Goal: Use online tool/utility: Utilize a website feature to perform a specific function

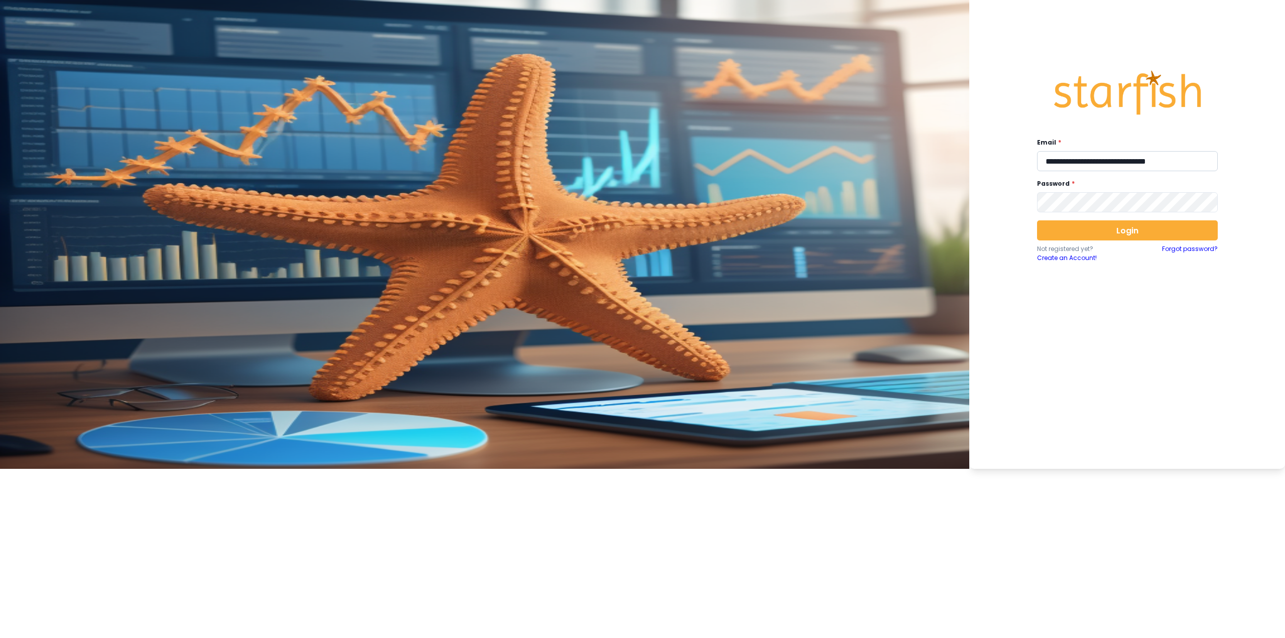
click at [538, 164] on input "**********" at bounding box center [1127, 161] width 181 height 20
type input "**********"
click at [538, 232] on button "Login" at bounding box center [1127, 230] width 181 height 20
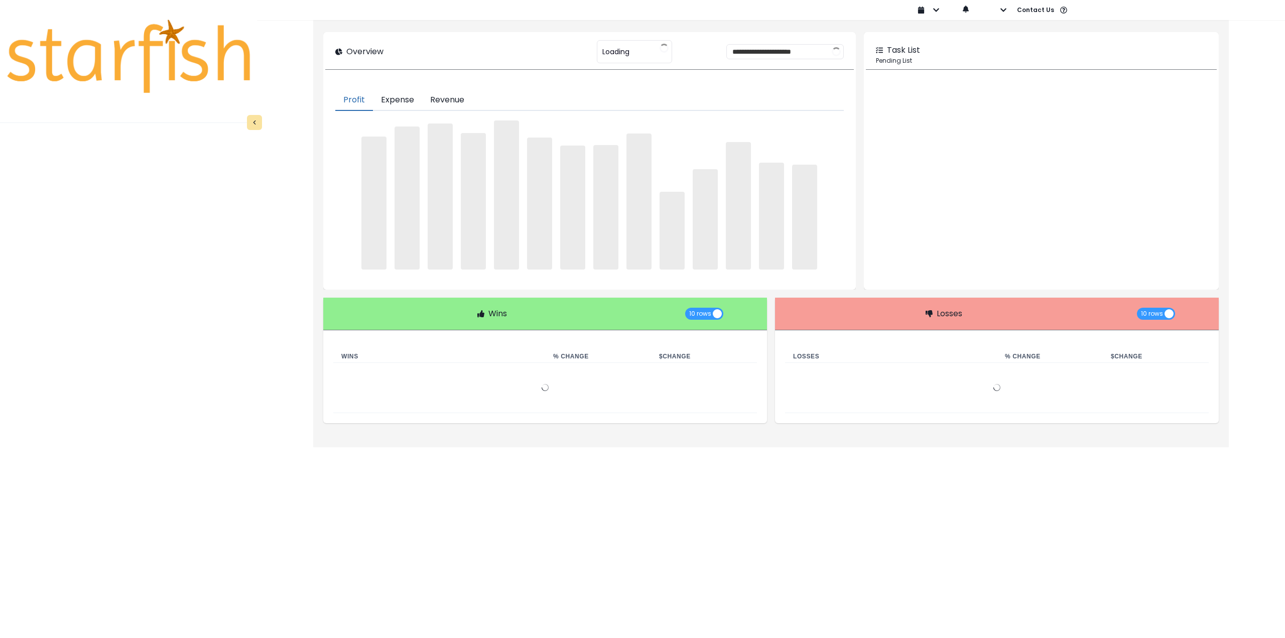
type input "********"
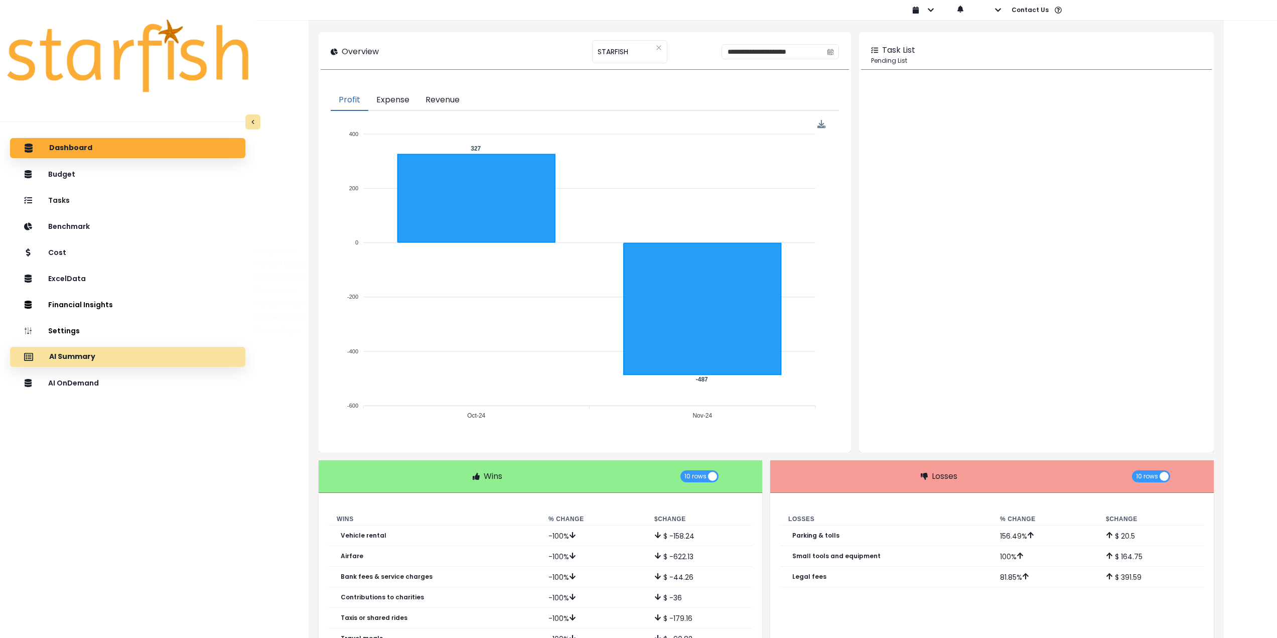
drag, startPoint x: 100, startPoint y: 345, endPoint x: 102, endPoint y: 354, distance: 9.2
click at [100, 345] on div "Dashboard Budget Tasks Benchmark Cost ExcelData Financial Insights Location Ana…" at bounding box center [127, 417] width 255 height 563
click at [102, 361] on div "AI Summary" at bounding box center [127, 356] width 219 height 21
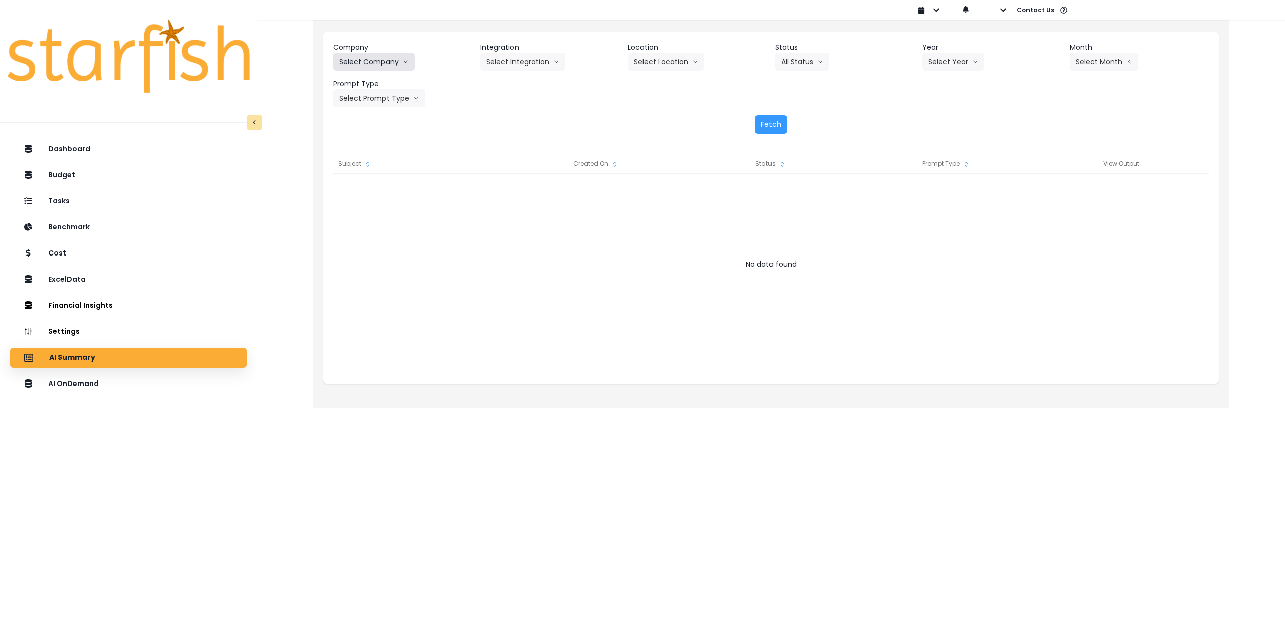
click at [373, 62] on button "Select Company" at bounding box center [373, 62] width 81 height 18
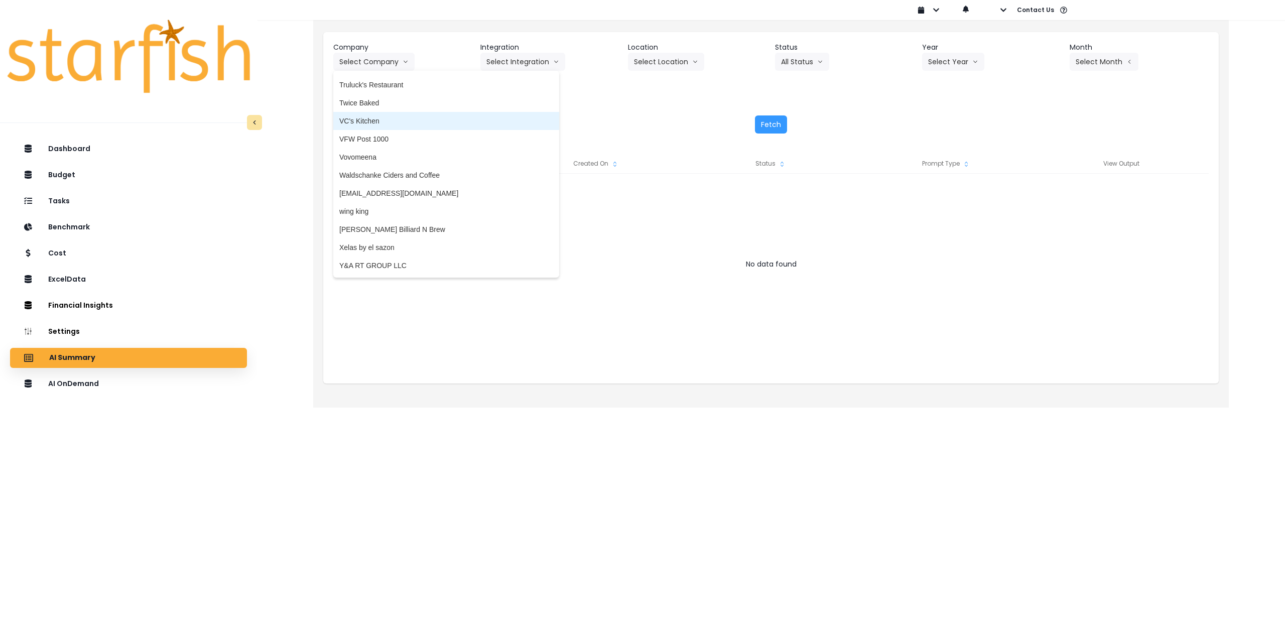
click at [371, 125] on span "VC's Kitchen" at bounding box center [446, 121] width 214 height 10
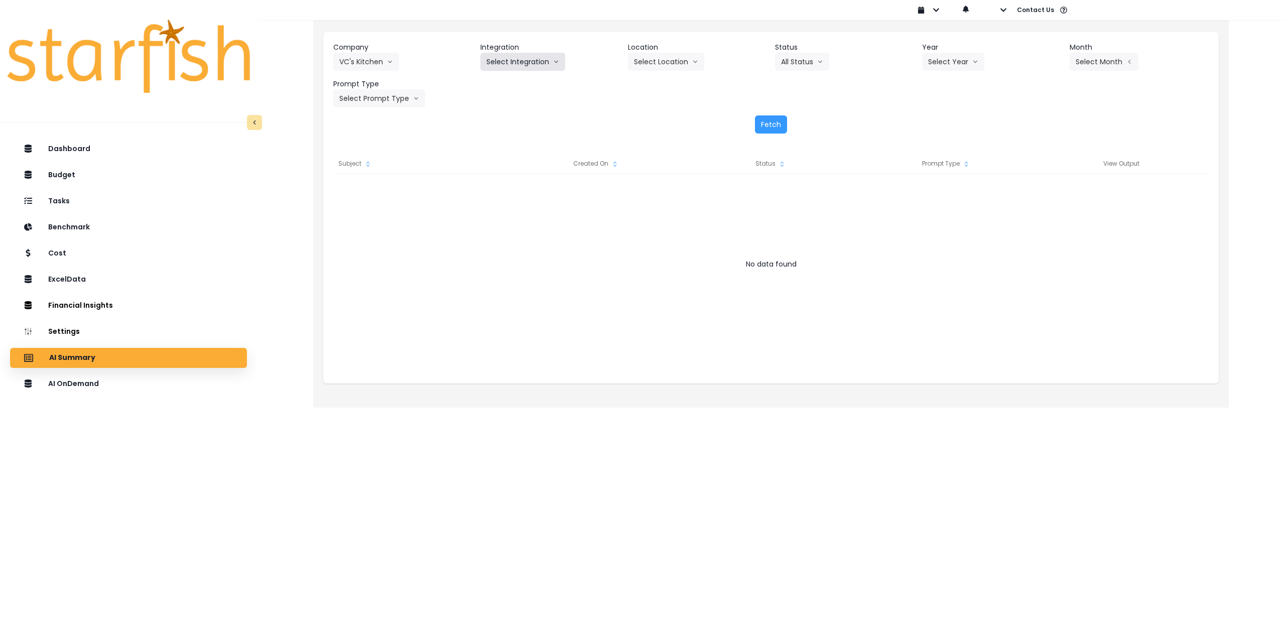
click at [496, 69] on button "Select Integration" at bounding box center [522, 62] width 85 height 18
click at [501, 87] on span "Quickbooks Online" at bounding box center [515, 83] width 59 height 10
click at [538, 62] on button "Select Location" at bounding box center [666, 62] width 76 height 18
click at [538, 83] on span "All Locations" at bounding box center [654, 83] width 40 height 10
click at [538, 65] on button "Select Year" at bounding box center [953, 62] width 62 height 18
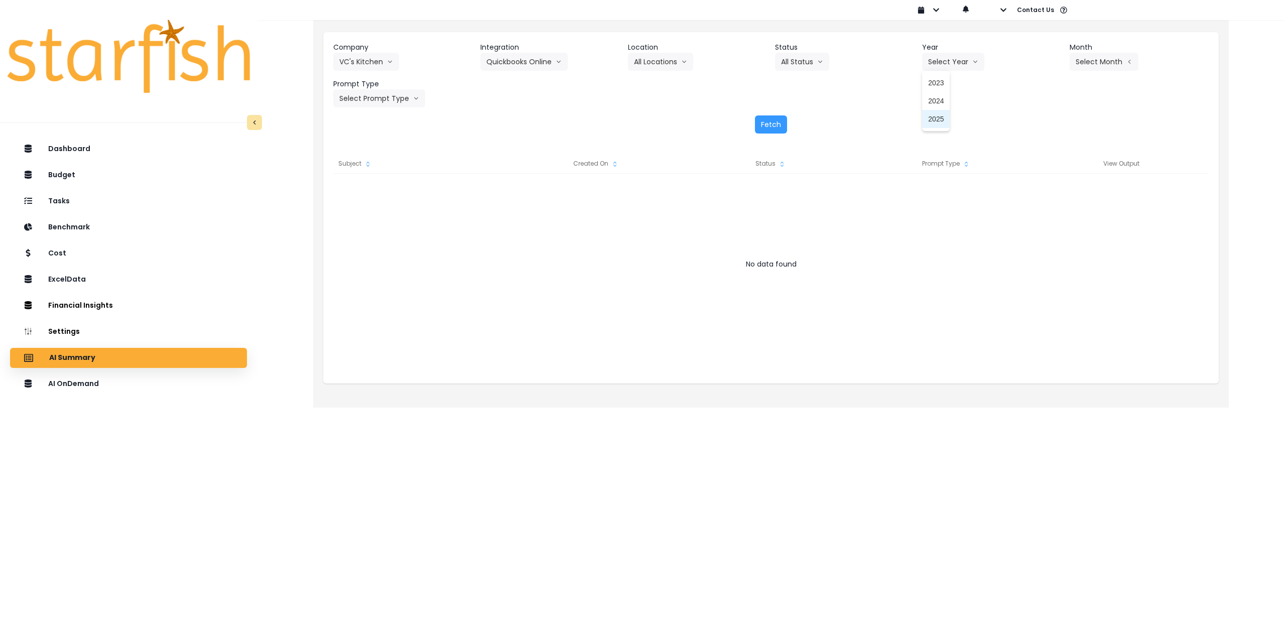
click at [538, 117] on span "2025" at bounding box center [936, 119] width 16 height 10
click at [538, 56] on button "Select Month" at bounding box center [1103, 62] width 69 height 18
click at [538, 191] on span "Aug" at bounding box center [1054, 191] width 20 height 10
click at [372, 102] on button "Select Prompt Type" at bounding box center [379, 98] width 92 height 18
click at [362, 122] on span "All Types" at bounding box center [367, 119] width 57 height 10
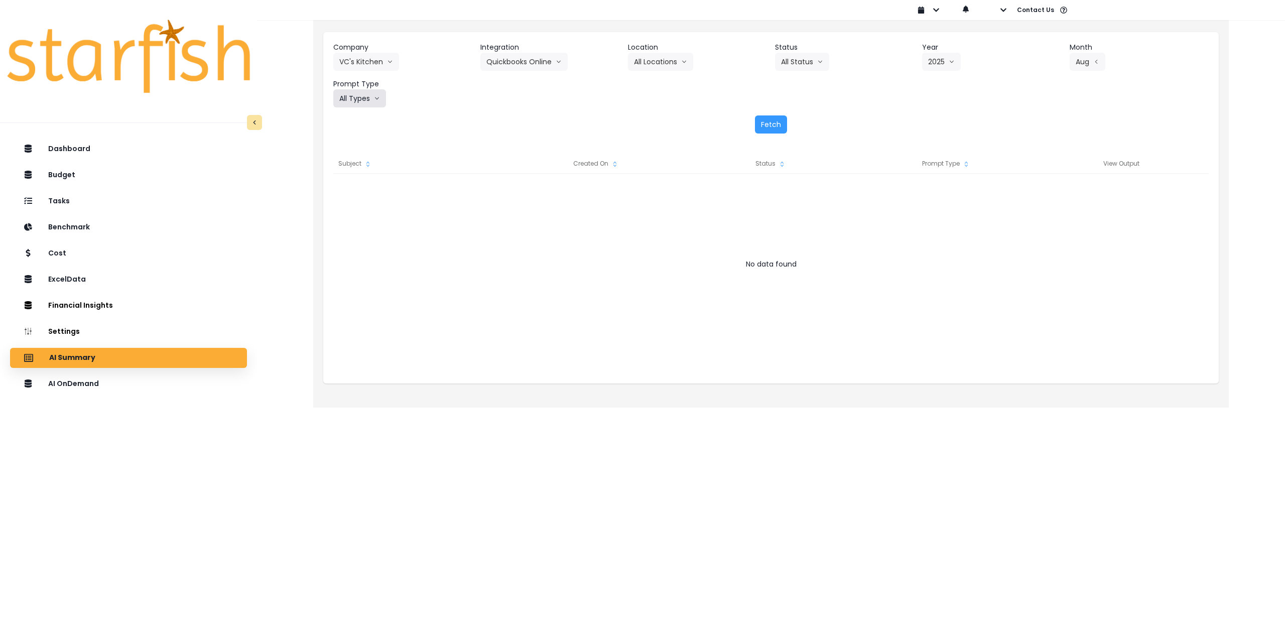
click at [361, 97] on button "All Types" at bounding box center [359, 98] width 53 height 18
click at [360, 190] on span "Monthly Summary" at bounding box center [367, 192] width 57 height 10
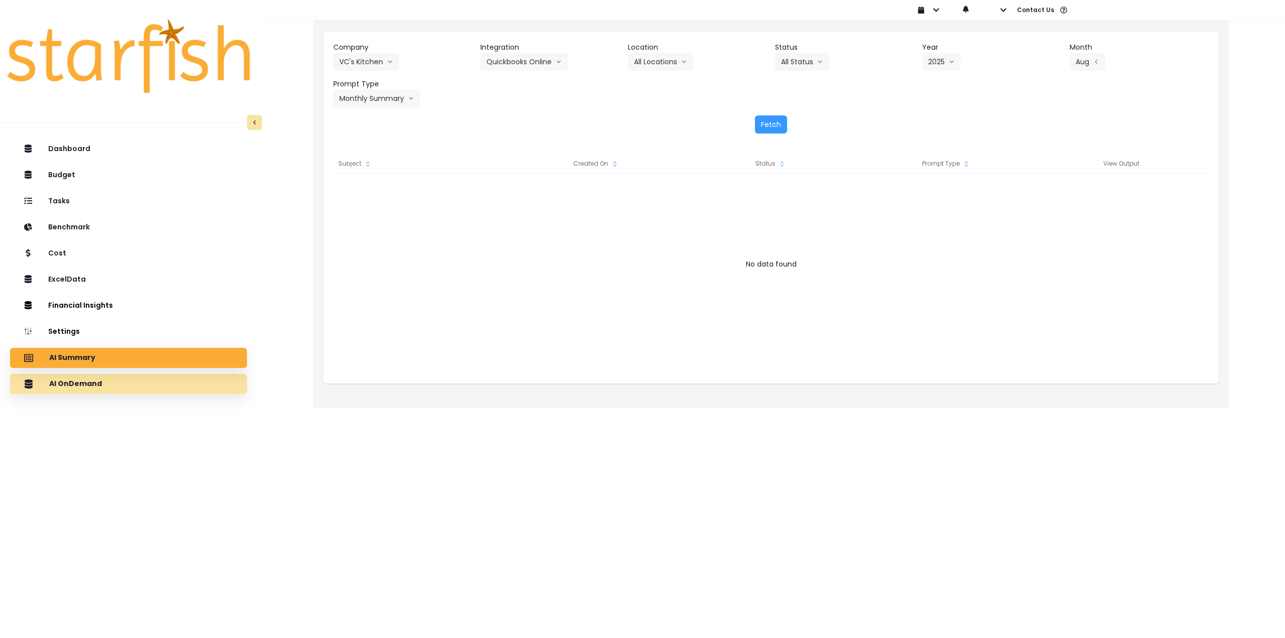
click at [170, 381] on div "AI OnDemand" at bounding box center [128, 383] width 221 height 21
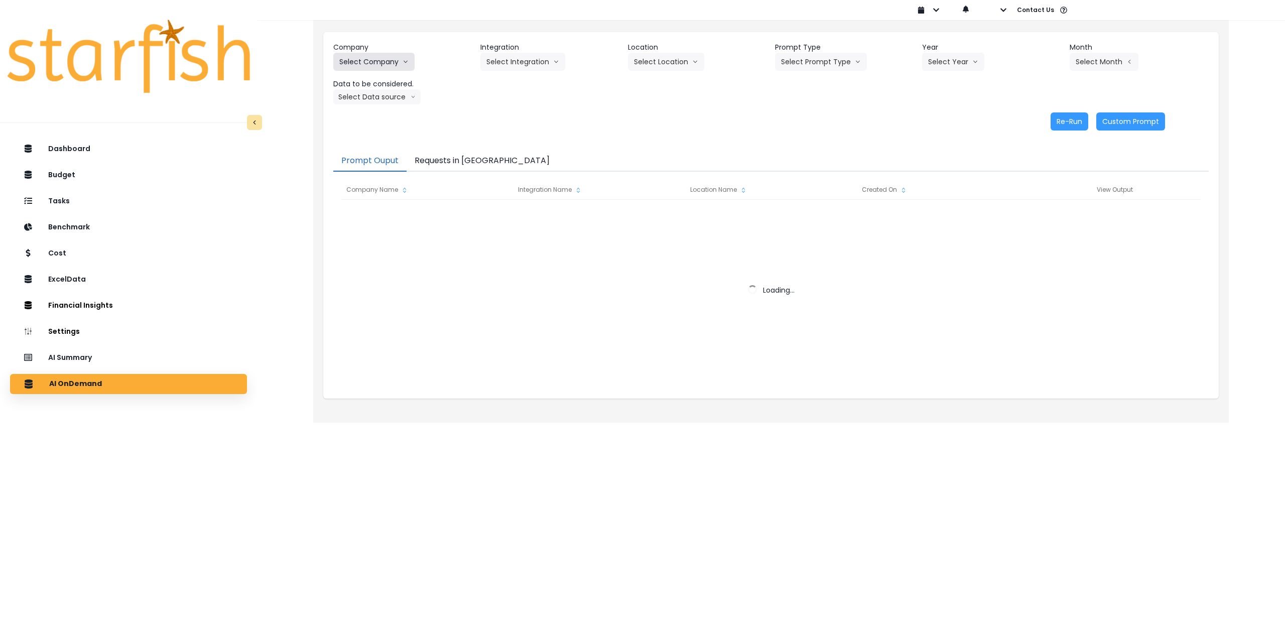
click at [381, 63] on button "Select Company" at bounding box center [373, 62] width 81 height 18
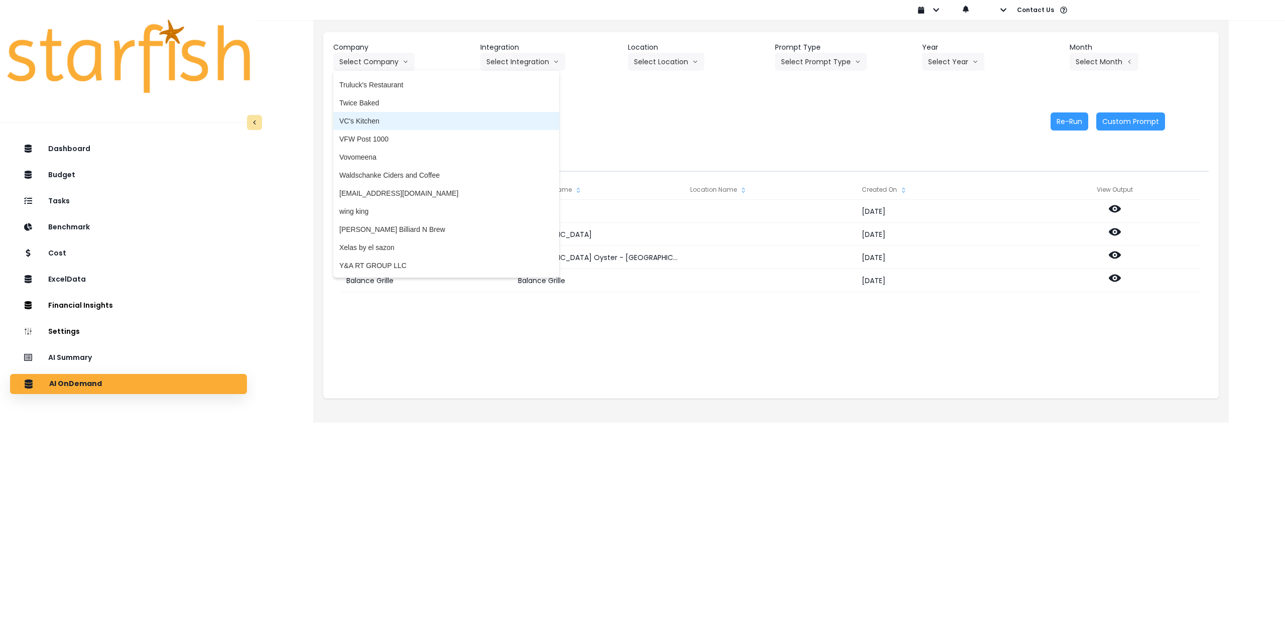
click at [374, 119] on span "VC's Kitchen" at bounding box center [446, 121] width 214 height 10
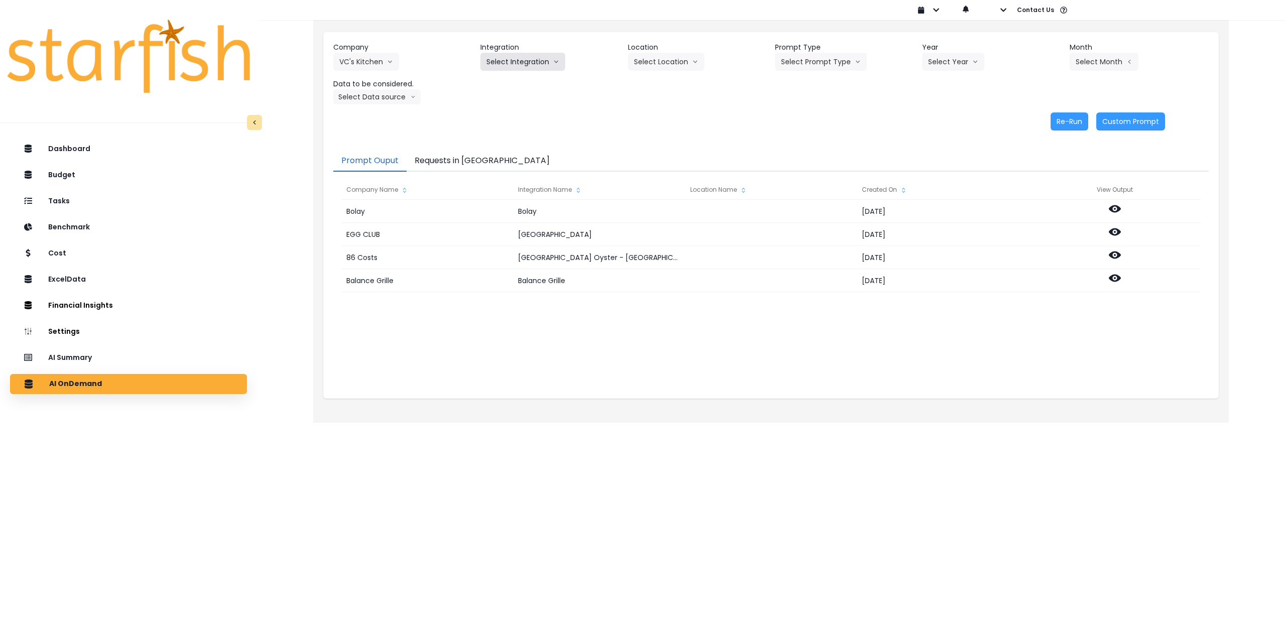
click at [538, 62] on icon "arrow down line" at bounding box center [556, 62] width 4 height 3
click at [521, 82] on span "Quickbooks Online" at bounding box center [515, 83] width 59 height 10
click at [538, 63] on button "Select Location" at bounding box center [666, 62] width 76 height 18
click at [538, 85] on span "All Locations" at bounding box center [654, 83] width 40 height 10
click at [538, 65] on button "Select Prompt Type" at bounding box center [821, 62] width 92 height 18
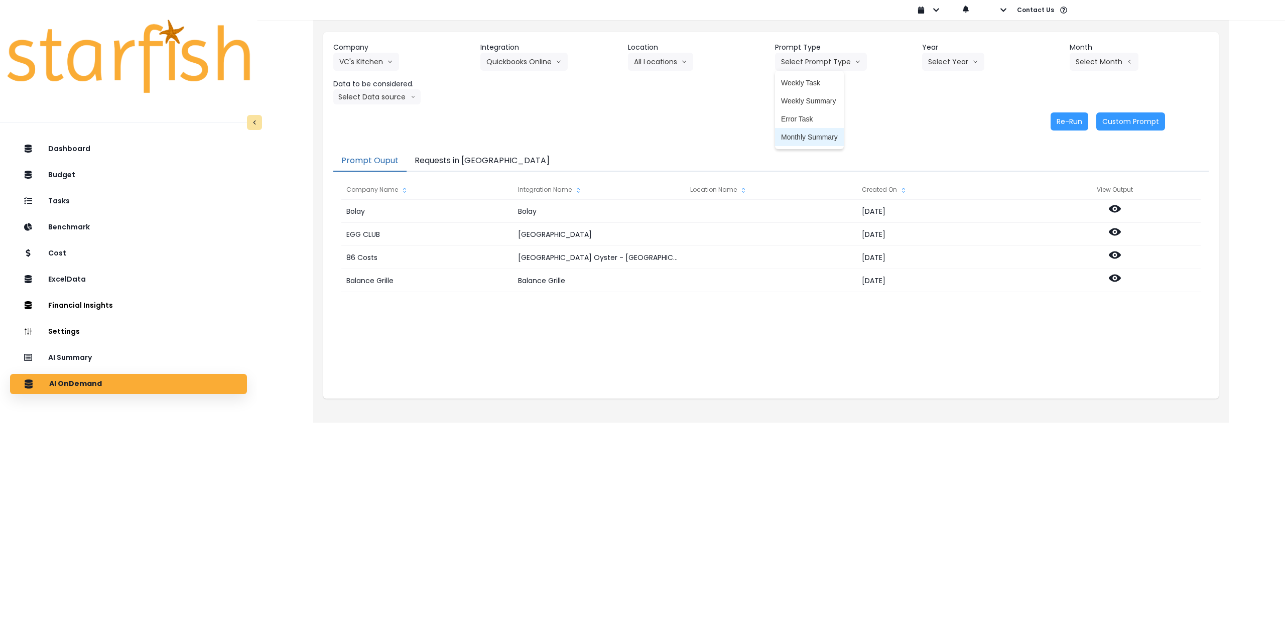
click at [538, 141] on span "Monthly Summary" at bounding box center [809, 137] width 57 height 10
click at [538, 63] on button "Select Year" at bounding box center [953, 62] width 62 height 18
click at [538, 124] on li "2025" at bounding box center [936, 119] width 28 height 18
click at [538, 67] on button "Select Month" at bounding box center [1103, 62] width 69 height 18
click at [538, 189] on span "Aug" at bounding box center [1054, 191] width 20 height 10
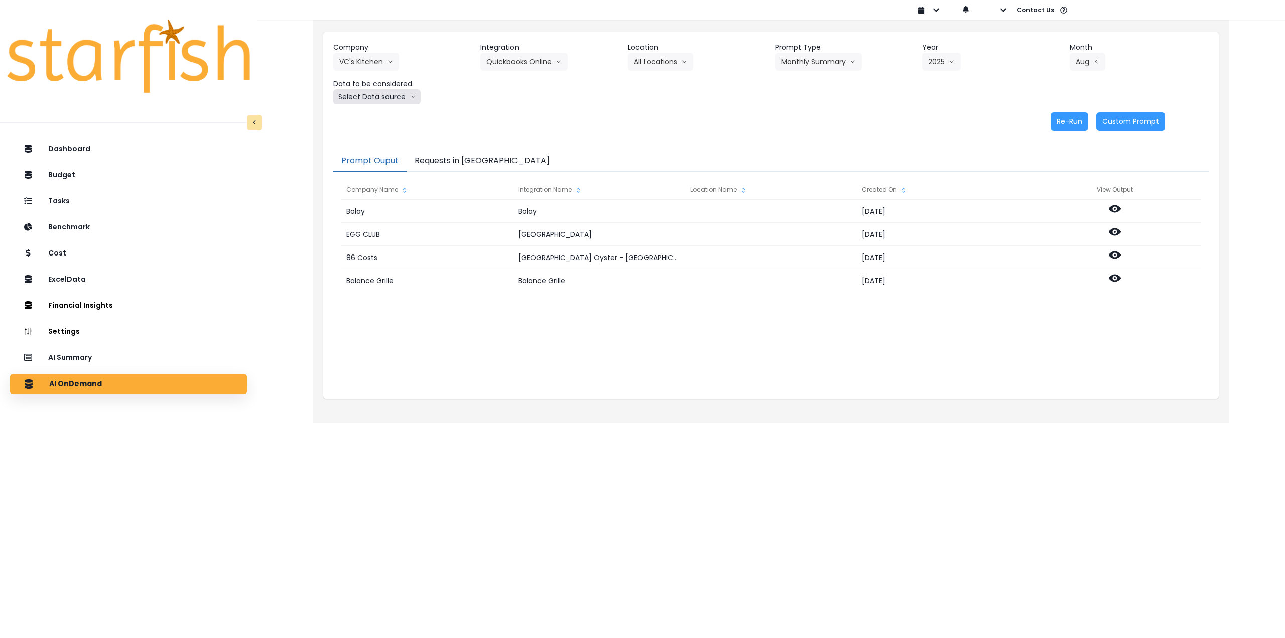
click at [387, 99] on button "Select Data source" at bounding box center [376, 96] width 87 height 15
click at [386, 118] on span "Comparison overtime" at bounding box center [372, 116] width 67 height 10
click at [538, 124] on button "Re-Run" at bounding box center [1069, 121] width 38 height 18
click at [407, 97] on button "Comparison overtime" at bounding box center [381, 96] width 97 height 15
click at [382, 132] on span "Location Analysis" at bounding box center [372, 134] width 67 height 10
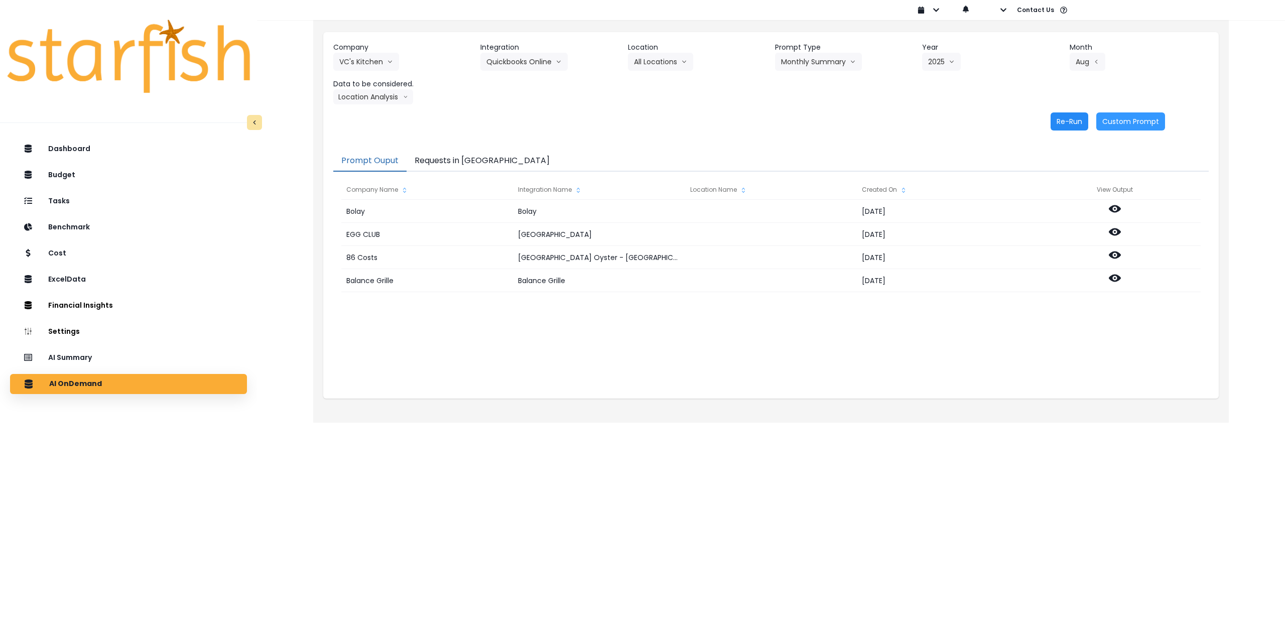
drag, startPoint x: 1071, startPoint y: 121, endPoint x: 1064, endPoint y: 121, distance: 7.0
click at [538, 121] on button "Re-Run" at bounding box center [1069, 121] width 38 height 18
click at [355, 68] on button "VC's Kitchen" at bounding box center [366, 62] width 66 height 18
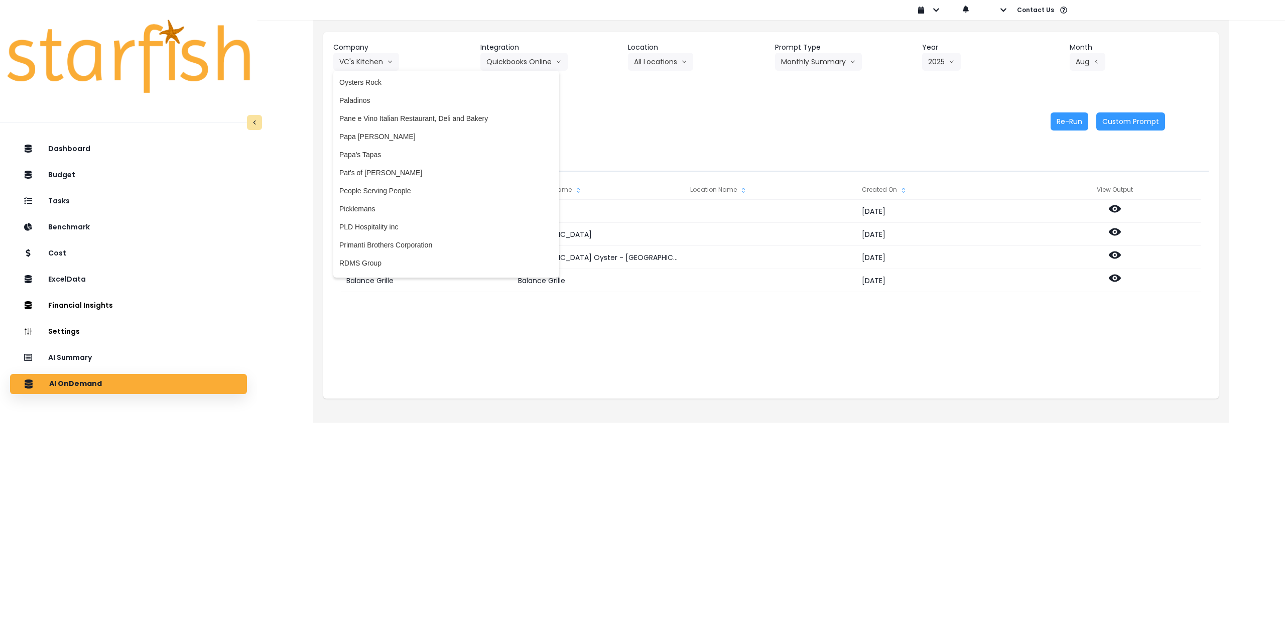
scroll to position [1800, 0]
click at [371, 107] on span "Paladinos" at bounding box center [446, 107] width 214 height 10
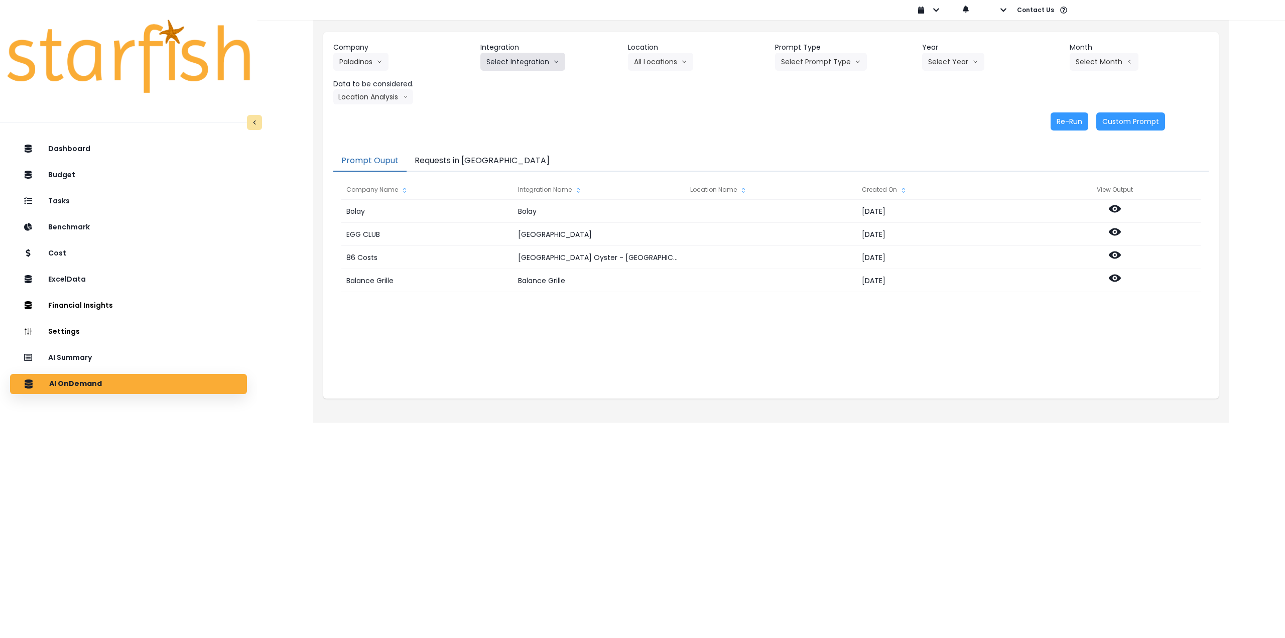
click at [527, 57] on button "Select Integration" at bounding box center [522, 62] width 85 height 18
click at [502, 80] on span "paladinos" at bounding box center [501, 83] width 30 height 10
click at [538, 57] on button "Select Location" at bounding box center [666, 62] width 76 height 18
click at [538, 79] on span "All Locations" at bounding box center [654, 83] width 40 height 10
click at [538, 57] on button "Select Prompt Type" at bounding box center [821, 62] width 92 height 18
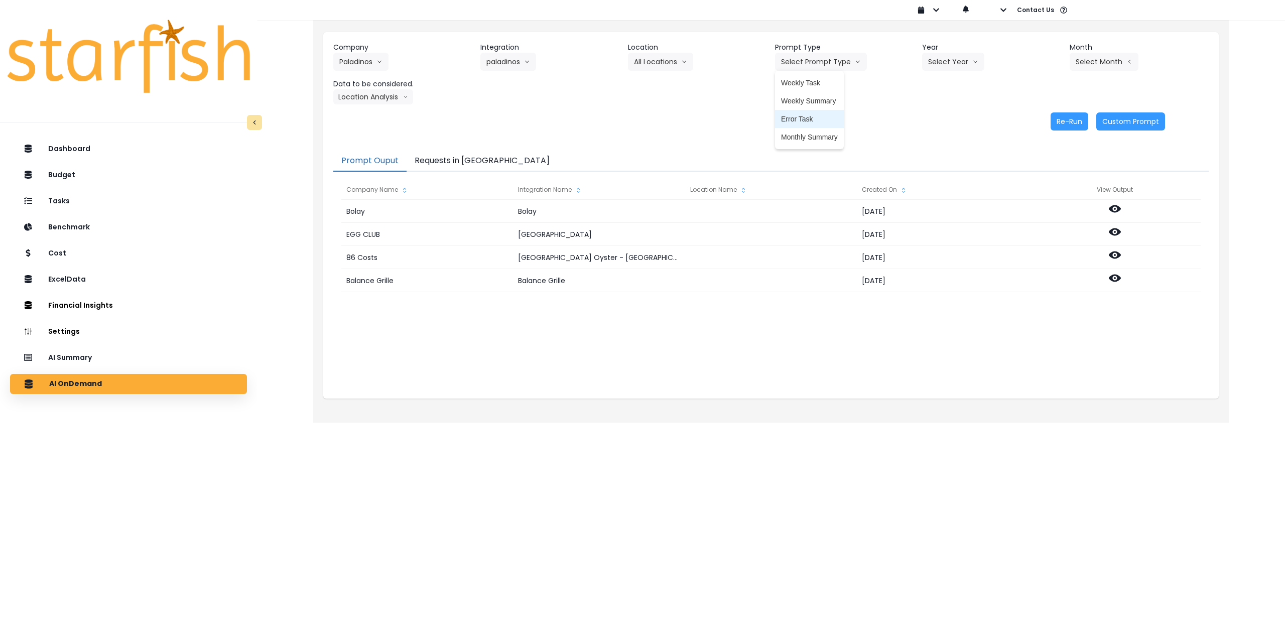
click at [538, 131] on li "Monthly Summary" at bounding box center [809, 137] width 69 height 18
click at [538, 60] on button "Select Year" at bounding box center [953, 62] width 62 height 18
click at [538, 116] on span "2025" at bounding box center [936, 119] width 16 height 10
click at [538, 58] on button "Select Month" at bounding box center [1103, 62] width 69 height 18
click at [538, 191] on span "Aug" at bounding box center [1054, 191] width 20 height 10
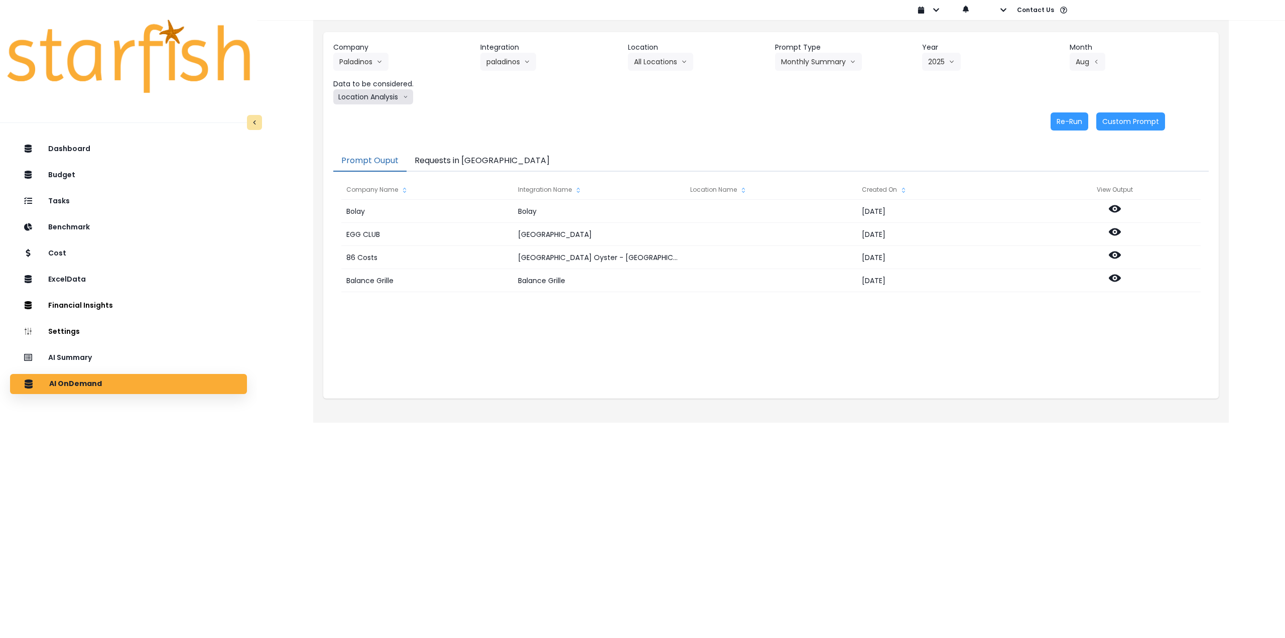
click at [356, 95] on button "Location Analysis" at bounding box center [373, 96] width 80 height 15
click at [372, 114] on span "Comparison overtime" at bounding box center [372, 116] width 67 height 10
click at [538, 119] on button "Re-Run" at bounding box center [1069, 121] width 38 height 18
click at [402, 99] on button "Comparison overtime" at bounding box center [381, 96] width 97 height 15
click at [386, 135] on span "Location Analysis" at bounding box center [372, 134] width 67 height 10
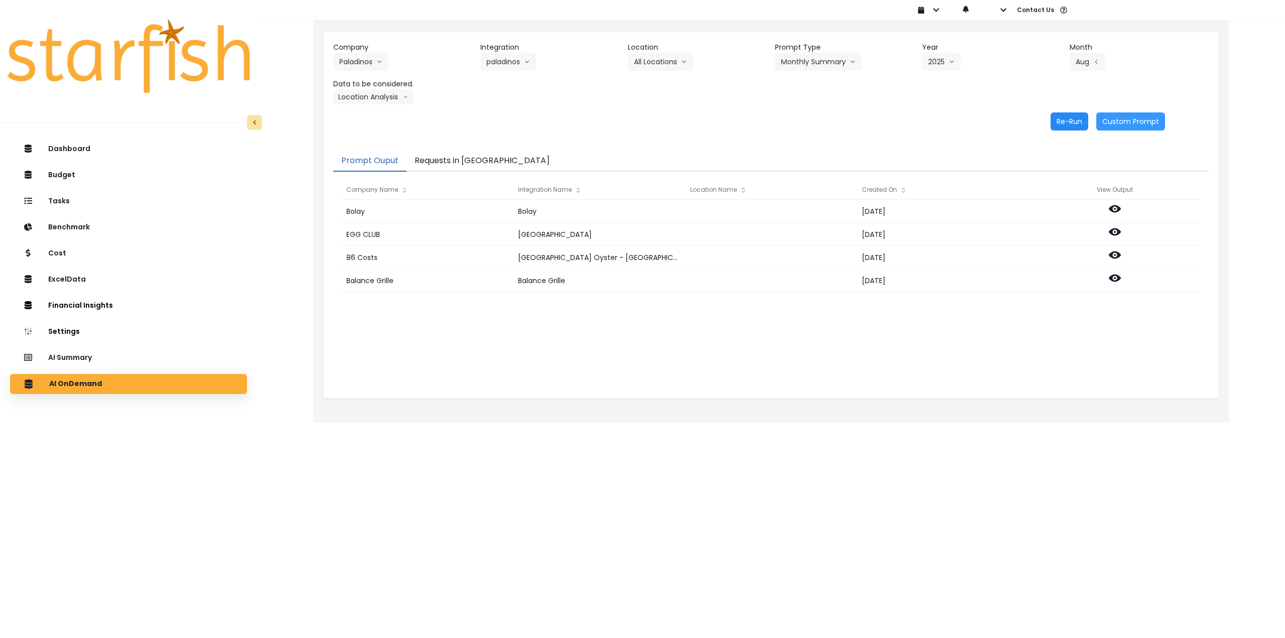
click at [538, 121] on button "Re-Run" at bounding box center [1069, 121] width 38 height 18
click at [372, 62] on button "Paladinos" at bounding box center [360, 62] width 55 height 18
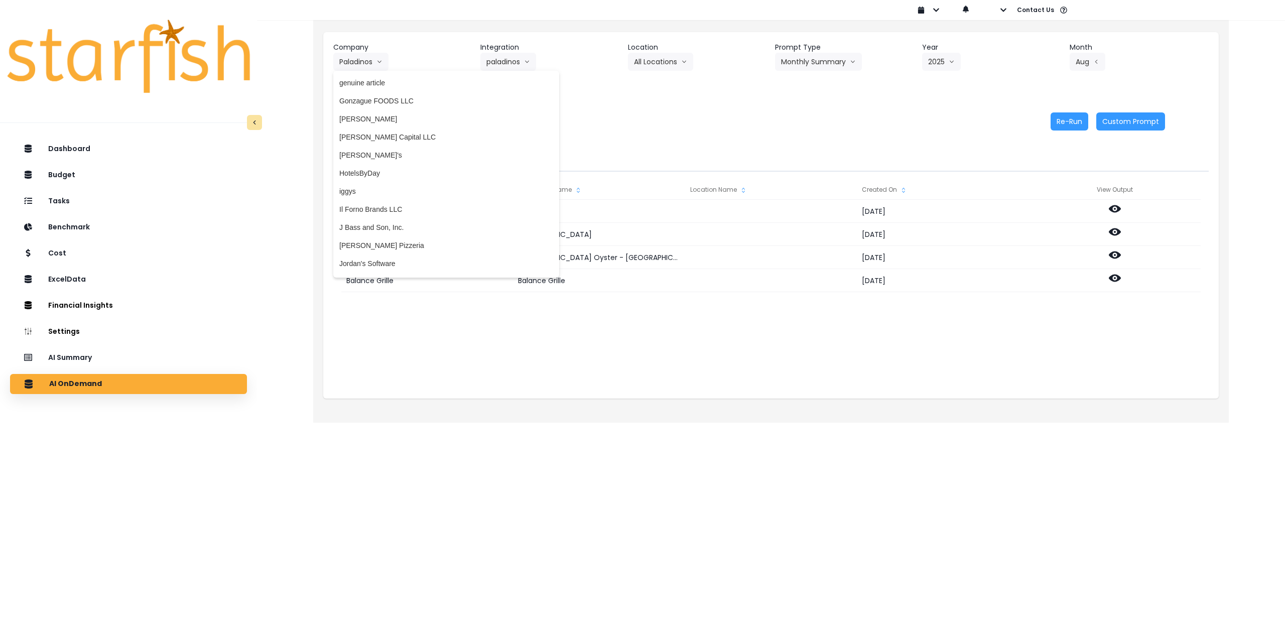
scroll to position [1148, 0]
click at [380, 147] on span "[PERSON_NAME] Capital LLC" at bounding box center [446, 145] width 214 height 10
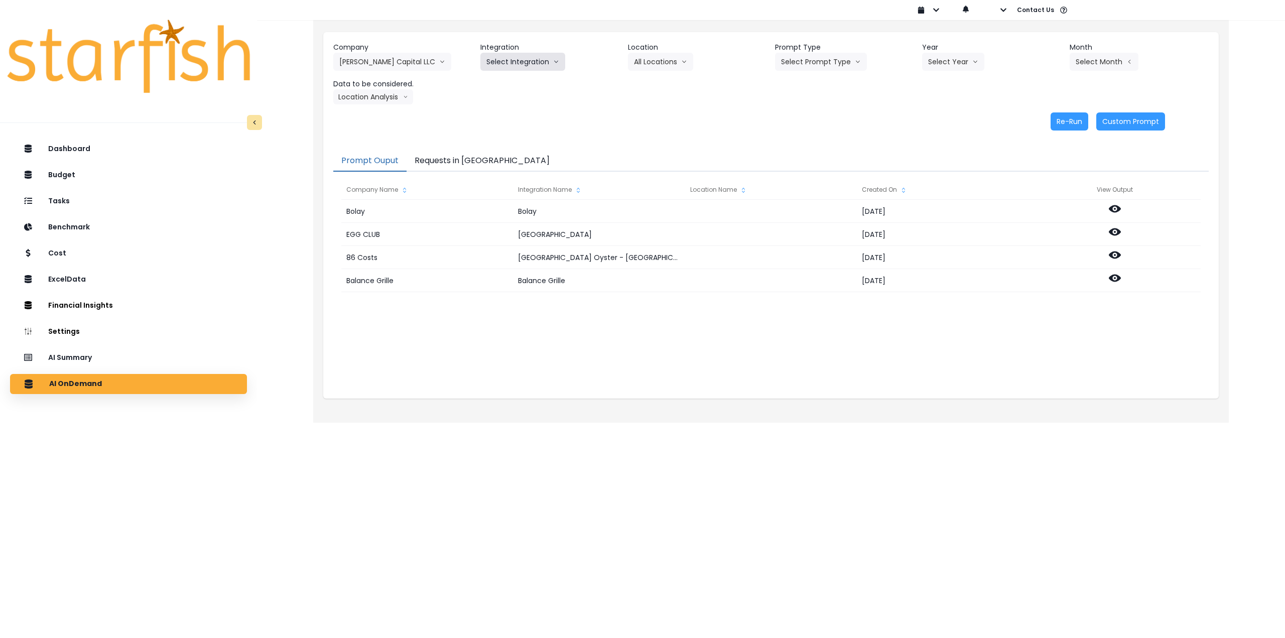
click at [506, 64] on button "Select Integration" at bounding box center [522, 62] width 85 height 18
click at [504, 82] on span "Shogo" at bounding box center [496, 83] width 20 height 10
click at [538, 58] on button "Select Location" at bounding box center [666, 62] width 76 height 18
click at [538, 86] on span "All Locations" at bounding box center [654, 83] width 40 height 10
click at [538, 58] on button "Select Prompt Type" at bounding box center [821, 62] width 92 height 18
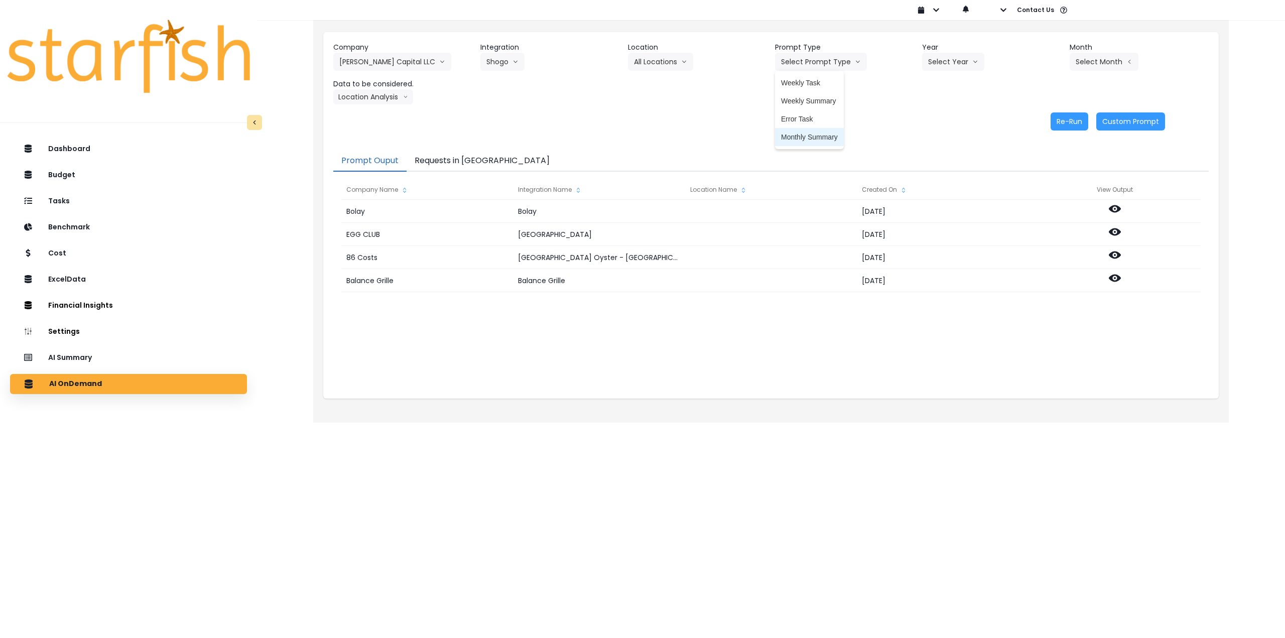
click at [538, 138] on span "Monthly Summary" at bounding box center [809, 137] width 57 height 10
click at [370, 62] on button "[PERSON_NAME] Capital LLC" at bounding box center [392, 62] width 118 height 18
click at [488, 58] on button "Shogo" at bounding box center [502, 62] width 44 height 18
click at [538, 59] on button "Select Year" at bounding box center [953, 62] width 62 height 18
click at [538, 119] on span "2025" at bounding box center [936, 119] width 16 height 10
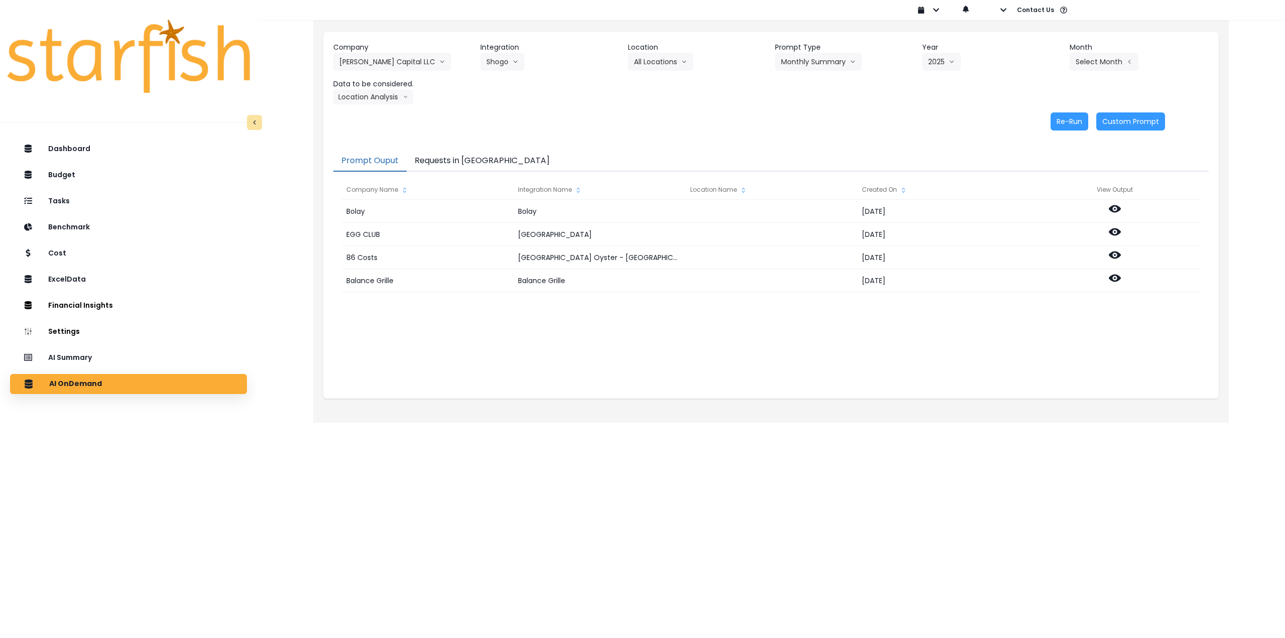
click at [538, 72] on div "Company Hauss Capital LLC 86 Costs Asti Bagel Cafe Balance Grille Bald Ginger B…" at bounding box center [770, 73] width 875 height 62
click at [538, 67] on button "Select Month" at bounding box center [1103, 62] width 69 height 18
drag, startPoint x: 1044, startPoint y: 196, endPoint x: 934, endPoint y: 182, distance: 110.8
click at [538, 196] on span "Aug" at bounding box center [1054, 191] width 20 height 10
click at [383, 95] on button "Location Analysis" at bounding box center [373, 96] width 80 height 15
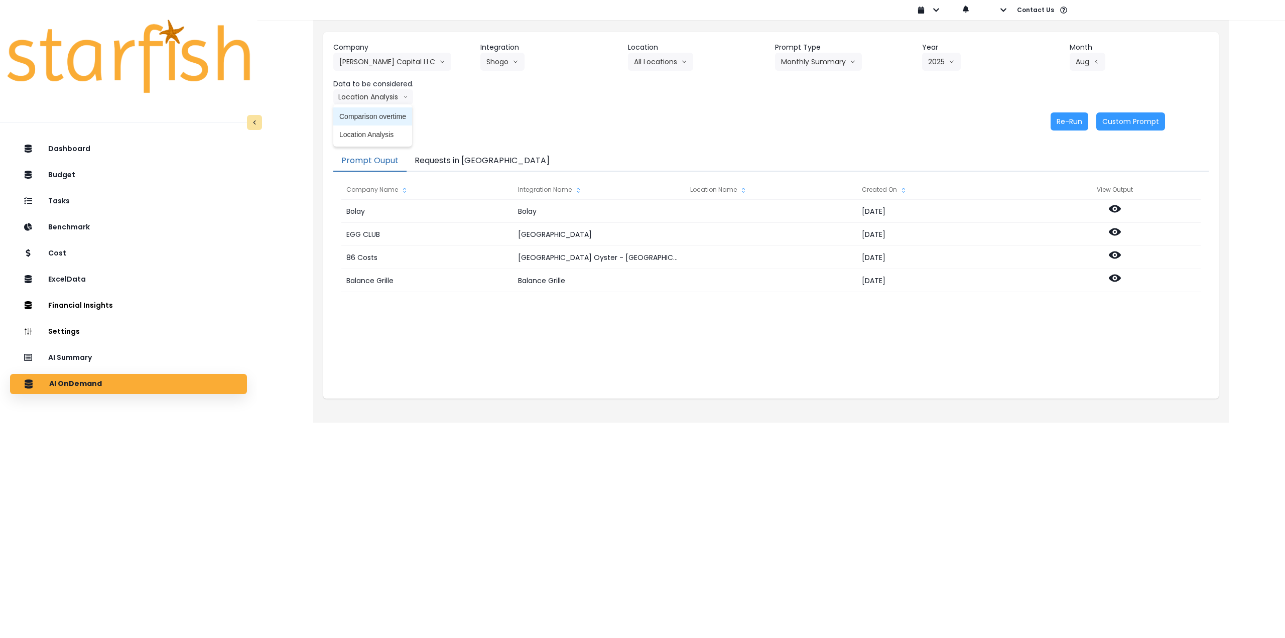
click at [375, 116] on span "Comparison overtime" at bounding box center [372, 116] width 67 height 10
click at [538, 120] on button "Re-Run" at bounding box center [1069, 121] width 38 height 18
click at [382, 100] on button "Comparison overtime" at bounding box center [381, 96] width 97 height 15
click at [377, 131] on span "Location Analysis" at bounding box center [372, 134] width 67 height 10
click at [538, 118] on button "Re-Run" at bounding box center [1069, 121] width 38 height 18
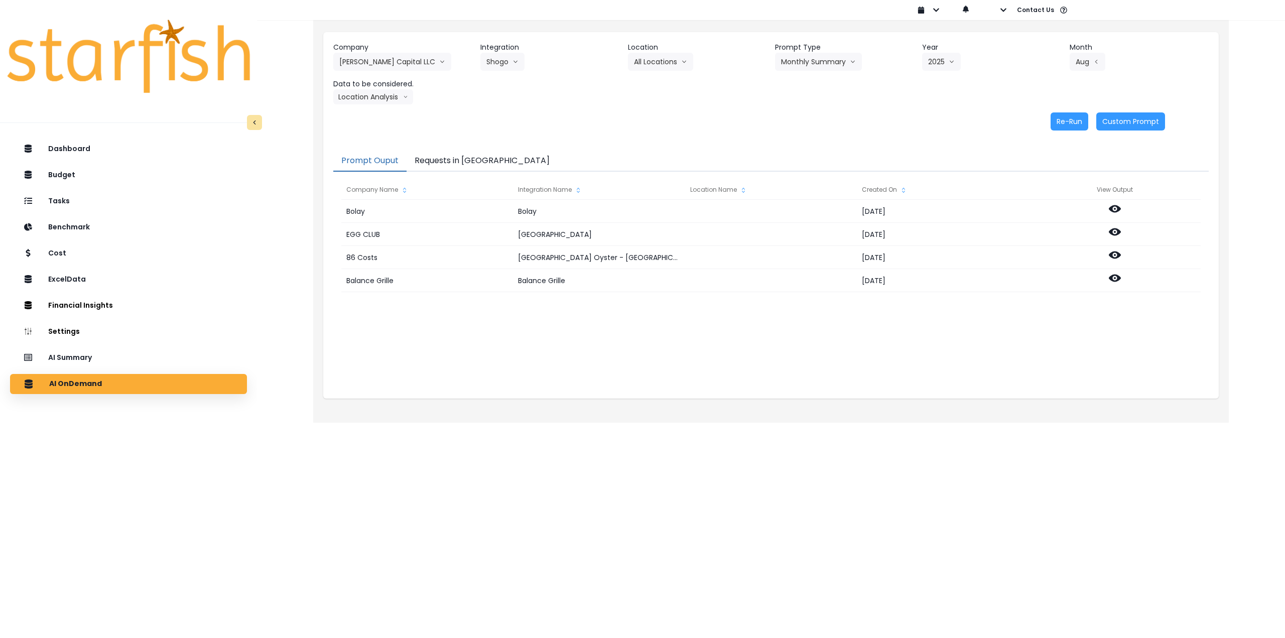
click at [538, 408] on html "Dashboard Budget Tasks Benchmark Cost ExcelData Financial Insights Location Ana…" at bounding box center [642, 204] width 1285 height 408
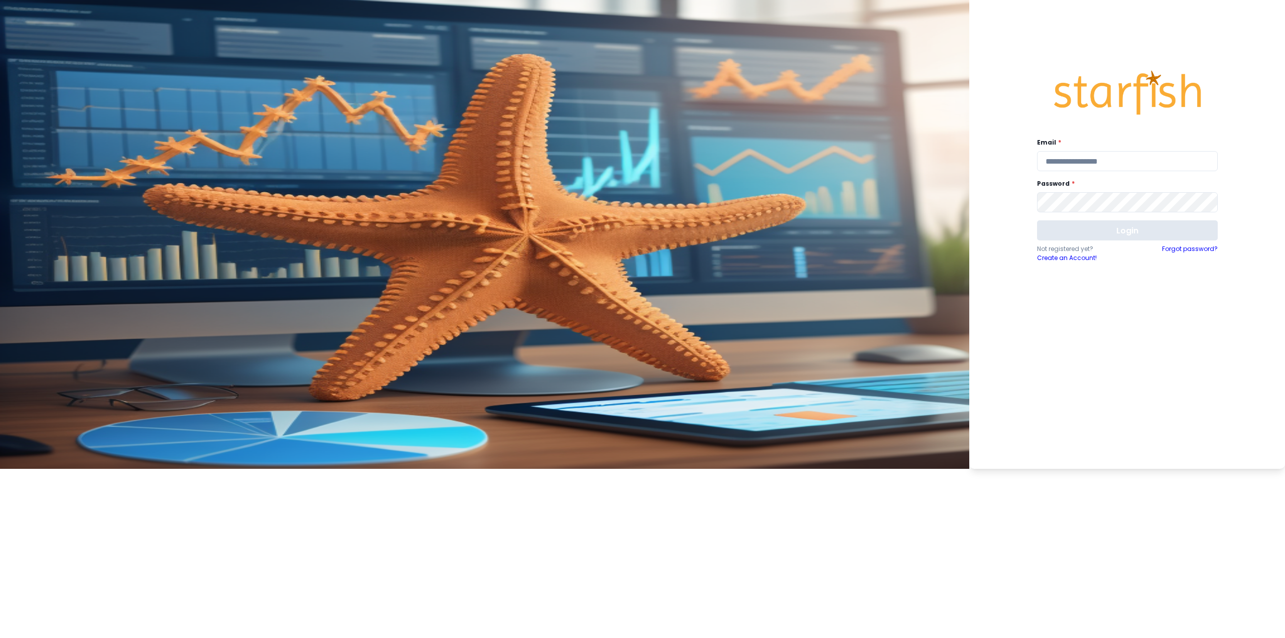
type input "**********"
click at [530, 222] on button "Login" at bounding box center [1127, 230] width 181 height 20
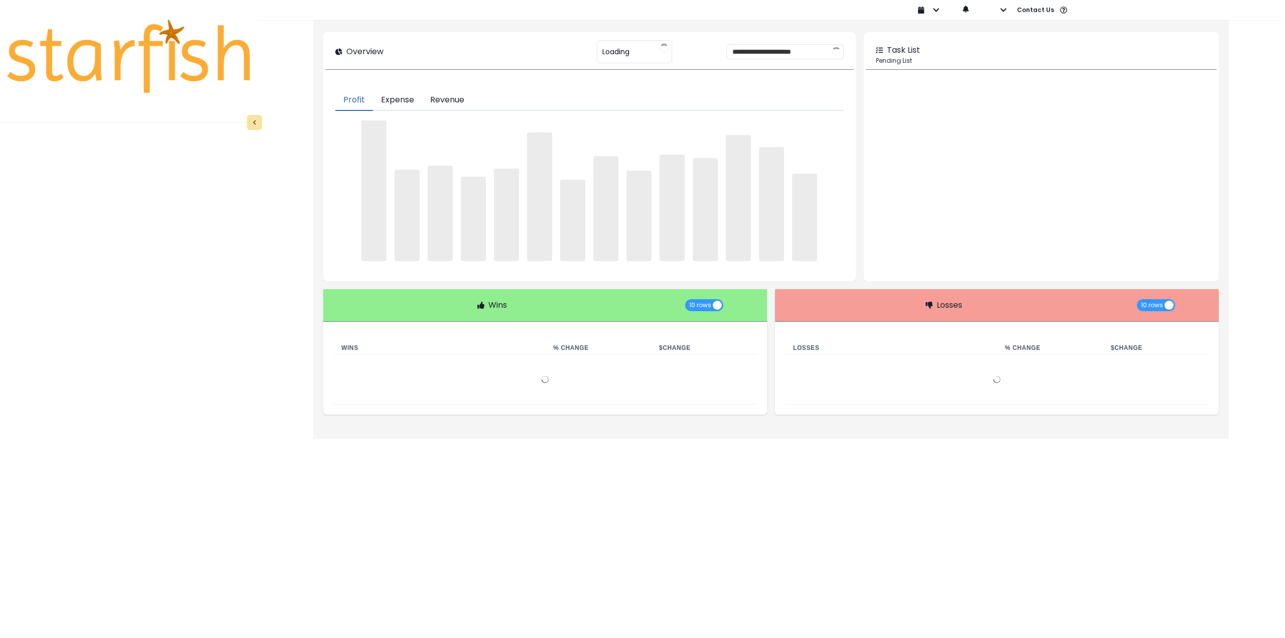
type input "********"
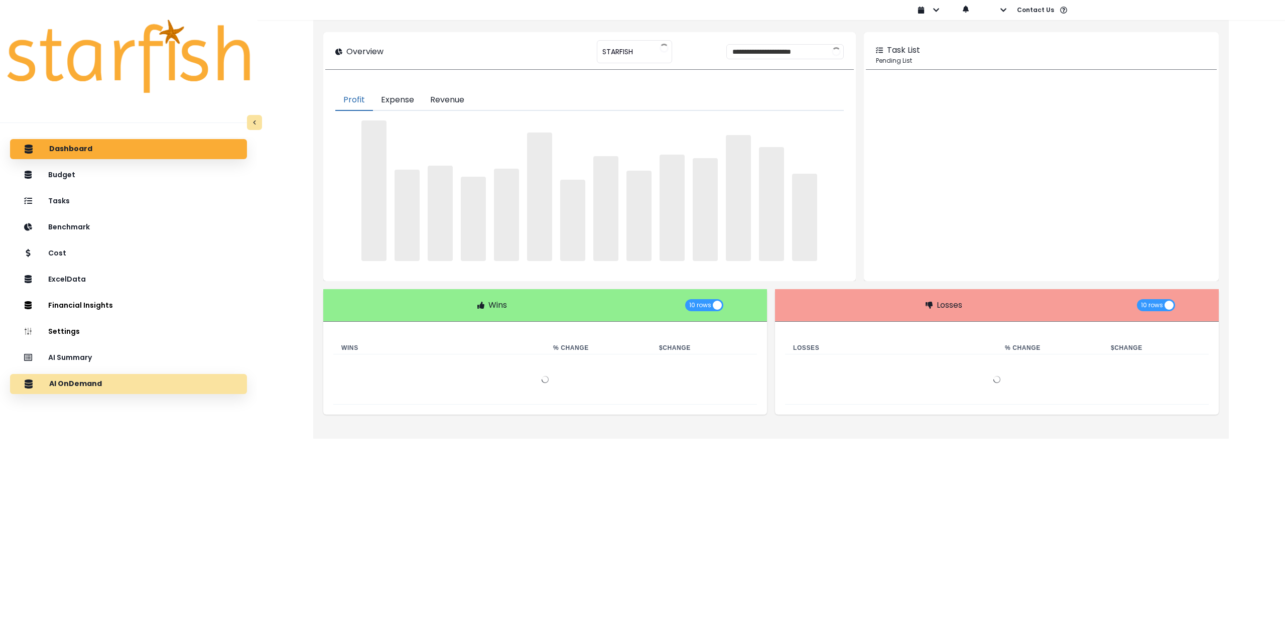
click at [84, 380] on p "AI OnDemand" at bounding box center [75, 383] width 53 height 9
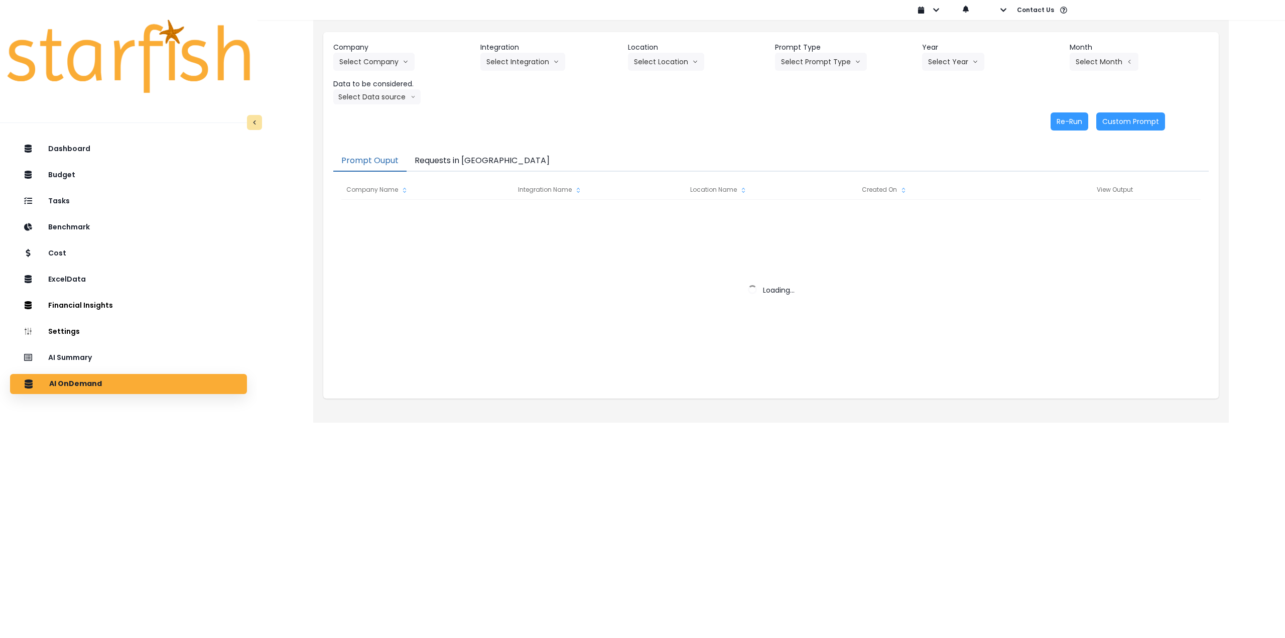
click at [439, 157] on button "Requests in [GEOGRAPHIC_DATA]" at bounding box center [481, 161] width 151 height 21
